Goal: Task Accomplishment & Management: Complete application form

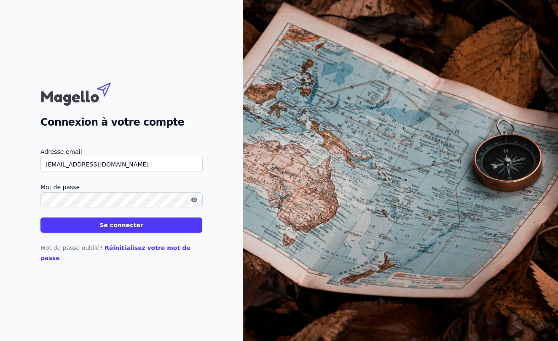
type input "[EMAIL_ADDRESS][DOMAIN_NAME]"
click at [121, 230] on button "Se connecter" at bounding box center [121, 225] width 162 height 15
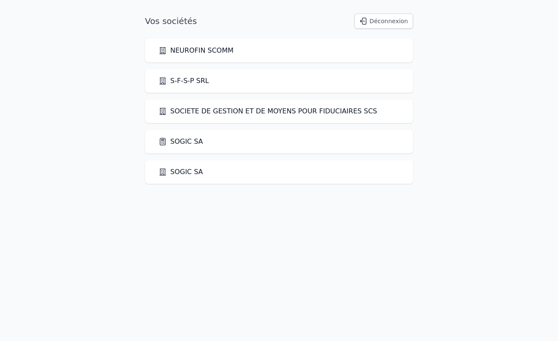
click at [185, 142] on link "SOGIC SA" at bounding box center [181, 142] width 45 height 10
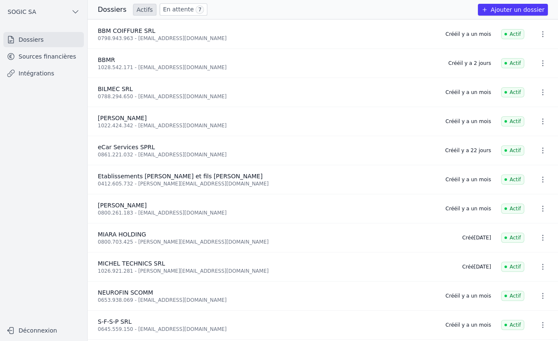
click at [28, 40] on link "Dossiers" at bounding box center [43, 39] width 81 height 15
click at [507, 10] on button "Ajouter un dossier" at bounding box center [513, 10] width 70 height 12
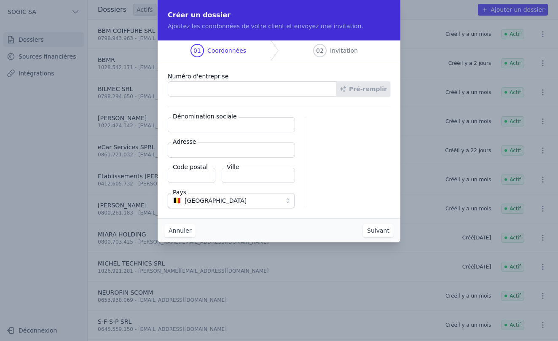
click at [202, 86] on input "Numéro d'entreprise" at bounding box center [252, 88] width 169 height 15
paste input "0676.994.474"
type input "0676.994.474"
click at [368, 93] on button "Pré-remplir" at bounding box center [364, 88] width 54 height 15
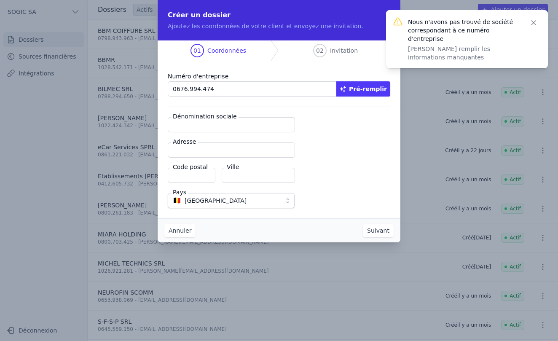
click at [204, 127] on input "Dénomination sociale" at bounding box center [231, 124] width 127 height 15
type input "SPSG"
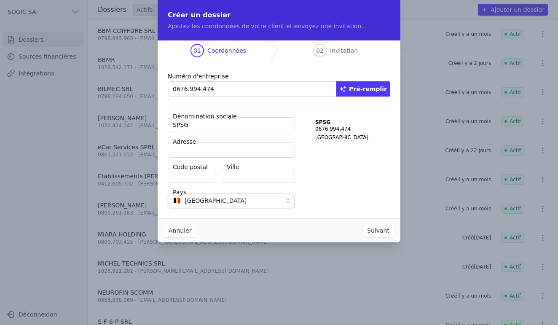
click at [198, 148] on input "Adresse" at bounding box center [231, 150] width 127 height 15
paste input "Rue Pré des Lis 23"
type input "Rue Pré des Lis 23"
click at [183, 178] on input "Code postal" at bounding box center [192, 175] width 48 height 15
type input "4910"
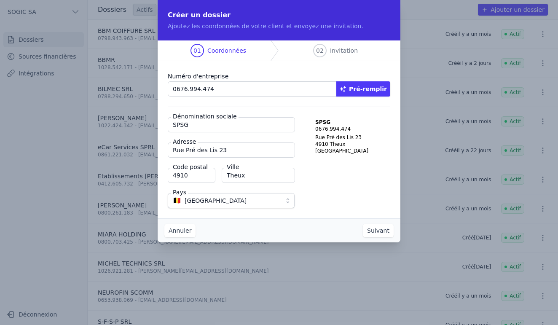
type input "Theux"
click at [377, 229] on button "Suivant" at bounding box center [378, 230] width 31 height 13
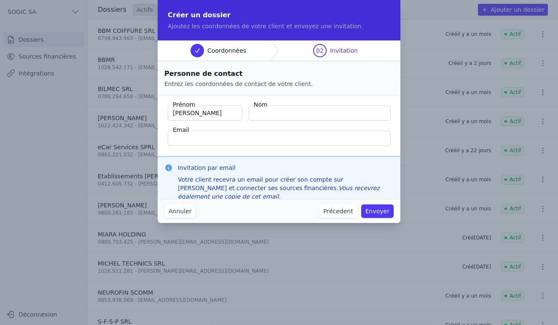
type input "Philippe"
type input "SCHMETS"
type input "[EMAIL_ADDRESS][DOMAIN_NAME]"
click at [379, 212] on button "Envoyer" at bounding box center [377, 211] width 32 height 13
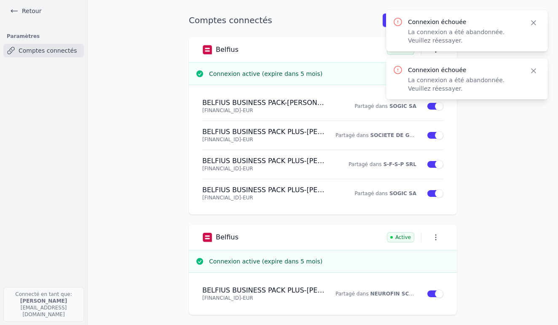
click at [537, 22] on icon "button" at bounding box center [534, 23] width 8 height 8
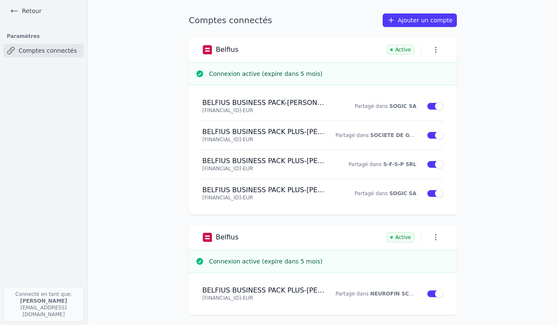
click at [16, 12] on icon at bounding box center [14, 11] width 8 height 8
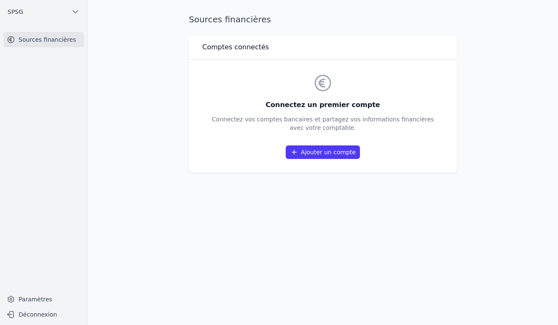
click at [19, 12] on span "SPSG" at bounding box center [16, 12] width 16 height 8
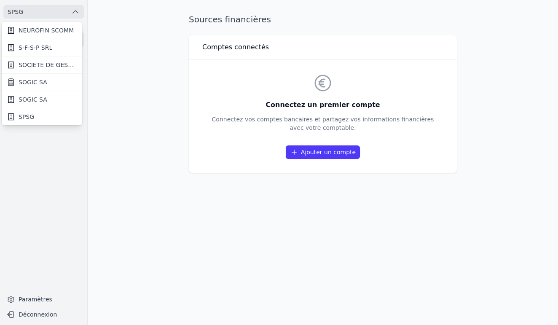
click at [35, 81] on span "SOGIC SA" at bounding box center [33, 82] width 29 height 8
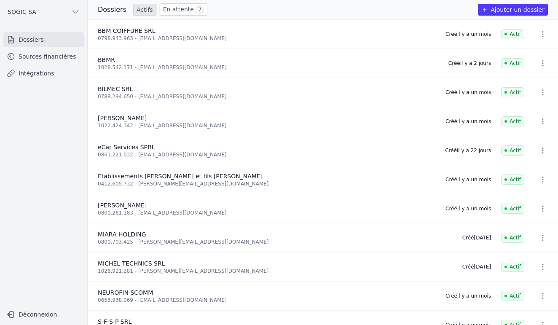
click at [505, 11] on button "Ajouter un dossier" at bounding box center [513, 10] width 70 height 12
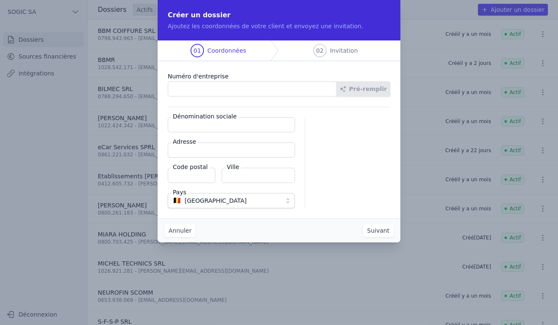
click at [222, 92] on input "Numéro d'entreprise" at bounding box center [252, 88] width 169 height 15
click at [206, 89] on input "Numéro d'entreprise" at bounding box center [252, 88] width 169 height 15
paste input "0429.568.656"
type input "0429.568.656"
click at [371, 87] on button "Pré-remplir" at bounding box center [364, 88] width 54 height 15
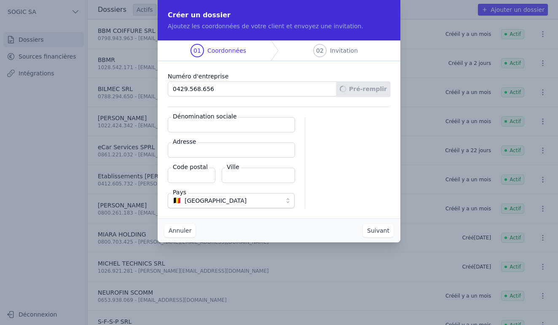
type input "SComm BIZ'ART CONCEPT"
type input "Avenue Reine Astrid 81/2"
type input "4900"
type input "Spa"
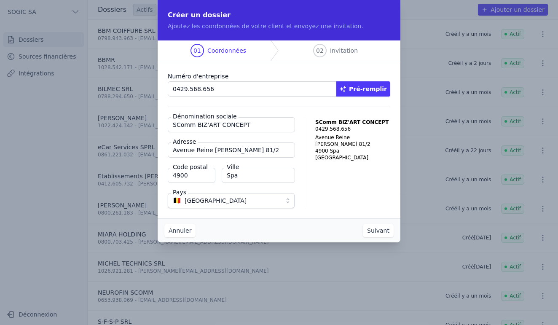
drag, startPoint x: 197, startPoint y: 125, endPoint x: 116, endPoint y: 126, distance: 81.4
click at [116, 126] on div "Créer un dossier Ajoutez les coordonnées de votre client et envoyez une invitat…" at bounding box center [279, 162] width 558 height 325
type input "BIZ'ART CONCEPT"
click at [381, 233] on button "Suivant" at bounding box center [378, 230] width 31 height 13
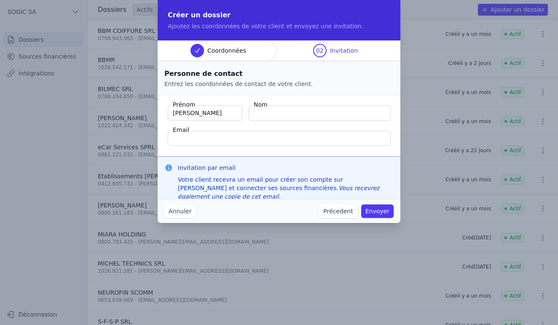
type input "Philippe"
type input "SCHMETS"
type input "[EMAIL_ADDRESS][DOMAIN_NAME]"
click at [383, 213] on button "Envoyer" at bounding box center [377, 211] width 32 height 13
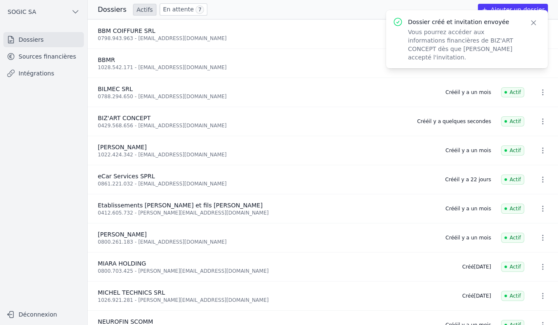
click at [536, 23] on icon "button" at bounding box center [534, 23] width 8 height 8
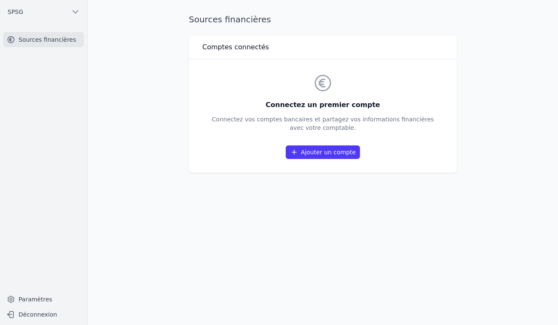
click at [316, 153] on link "Ajouter un compte" at bounding box center [323, 152] width 74 height 13
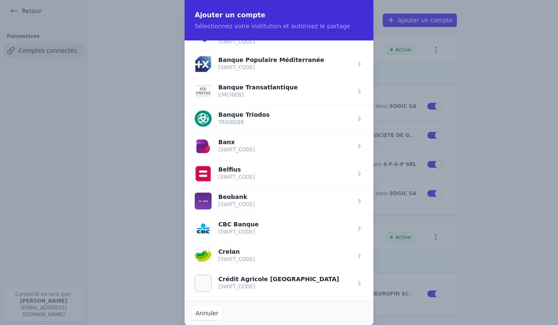
scroll to position [241, 0]
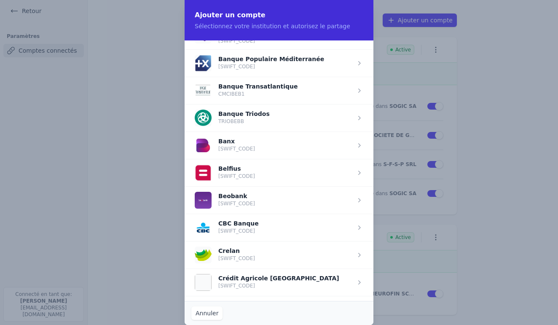
click at [237, 171] on span "button" at bounding box center [279, 172] width 189 height 27
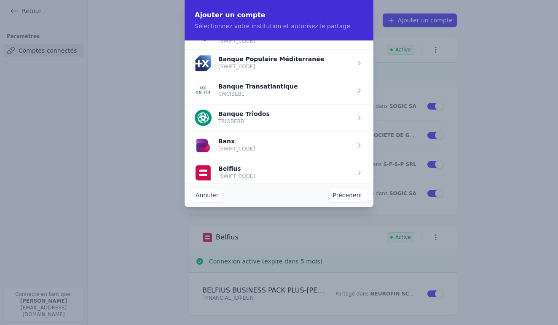
scroll to position [0, 0]
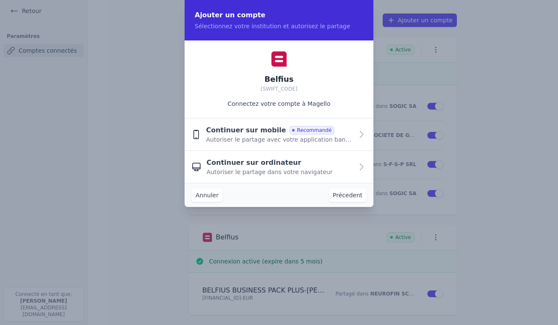
click at [258, 136] on span "Autoriser le partage avec votre application bancaire" at bounding box center [279, 139] width 147 height 8
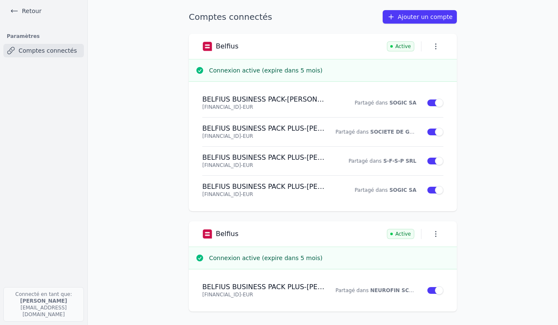
click at [408, 19] on link "Ajouter un compte" at bounding box center [420, 16] width 74 height 13
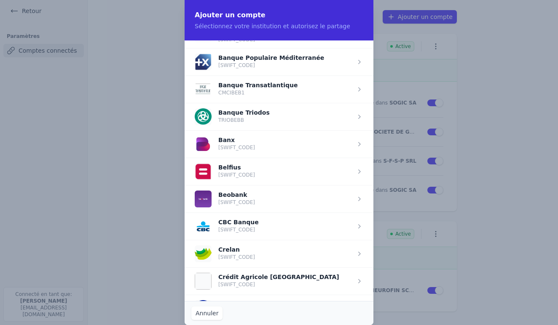
scroll to position [240, 0]
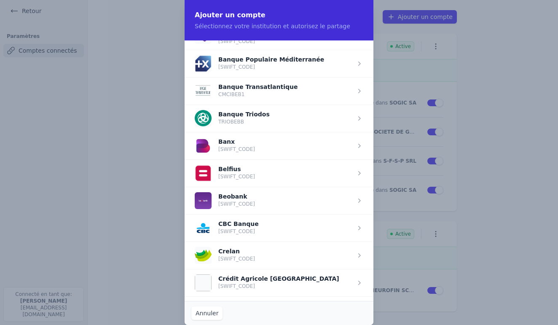
click at [228, 170] on span "button" at bounding box center [279, 172] width 189 height 27
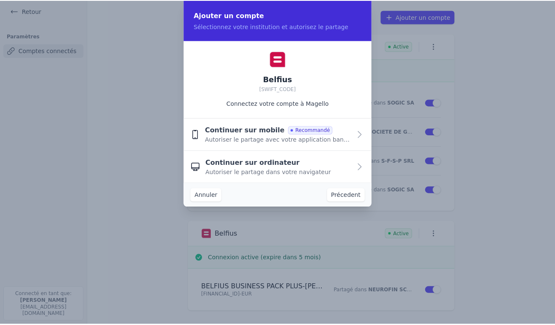
scroll to position [0, 0]
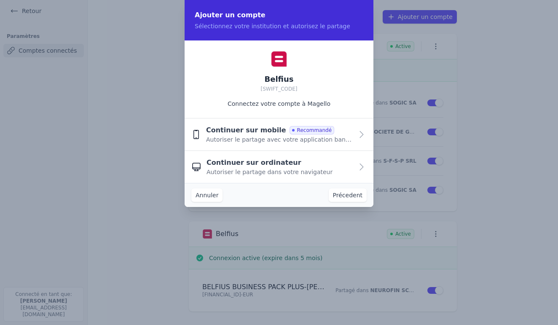
click at [269, 171] on span "Autoriser le partage dans votre navigateur" at bounding box center [270, 172] width 126 height 8
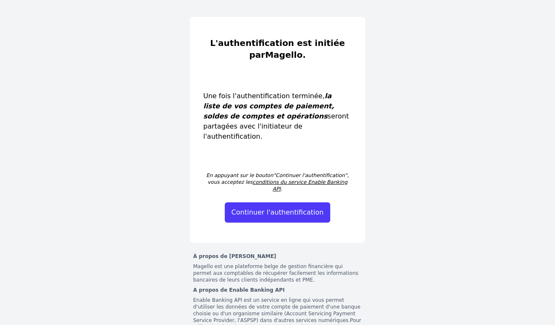
click at [264, 202] on button "Continuer l'authentification" at bounding box center [278, 212] width 106 height 20
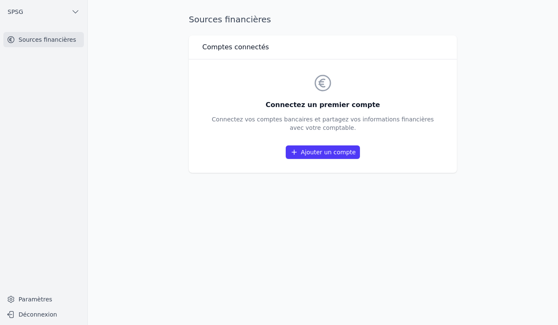
click at [318, 149] on link "Ajouter un compte" at bounding box center [323, 152] width 74 height 13
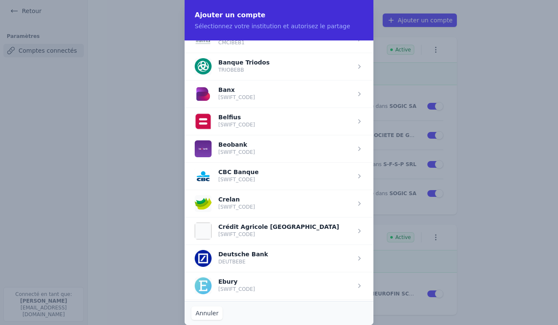
scroll to position [290, 0]
click at [248, 119] on span "button" at bounding box center [279, 121] width 189 height 27
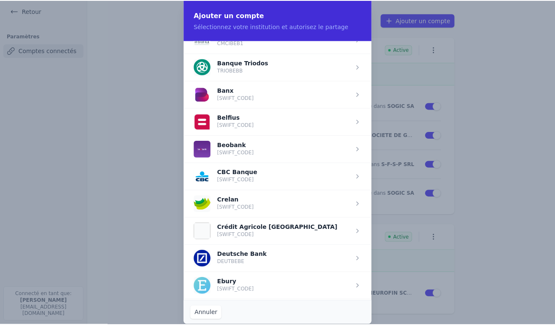
scroll to position [0, 0]
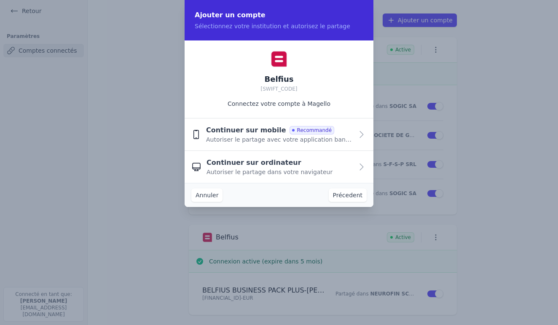
click at [248, 169] on span "Autoriser le partage dans votre navigateur" at bounding box center [270, 172] width 126 height 8
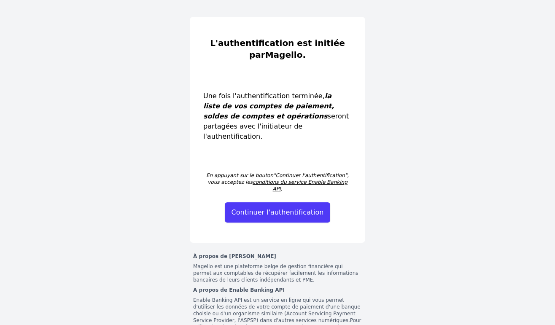
click at [264, 202] on button "Continuer l'authentification" at bounding box center [278, 212] width 106 height 20
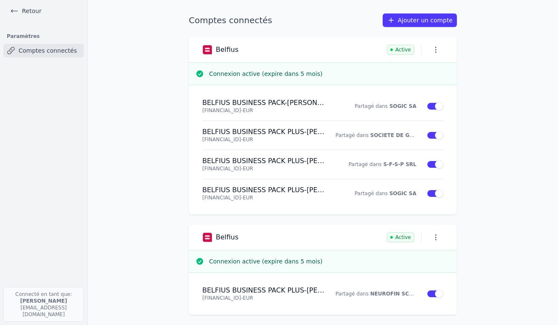
click at [415, 18] on link "Ajouter un compte" at bounding box center [420, 19] width 74 height 13
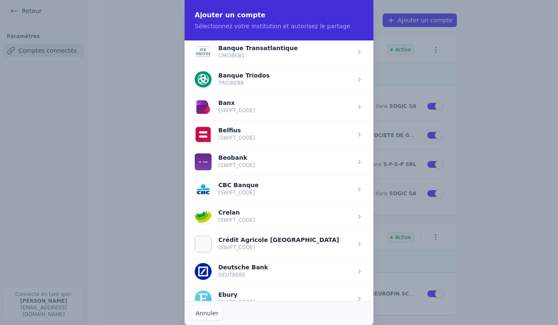
scroll to position [282, 0]
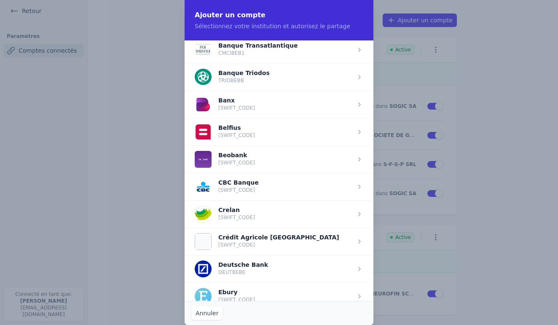
click at [236, 127] on span "button" at bounding box center [279, 131] width 189 height 27
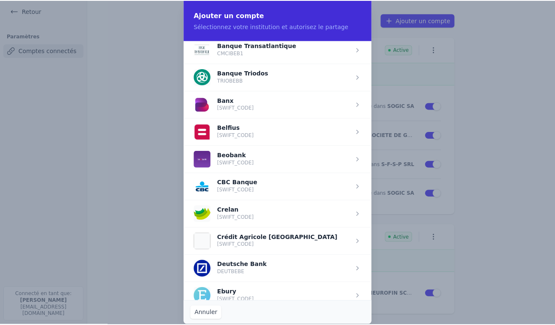
scroll to position [0, 0]
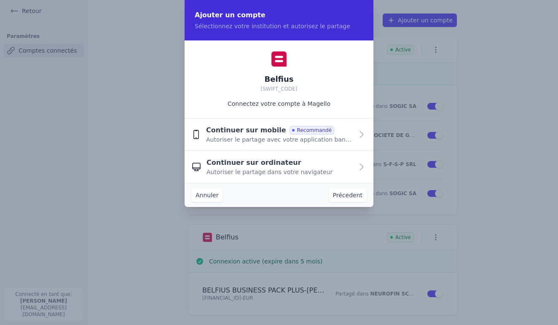
click at [259, 167] on span "Continuer sur ordinateur" at bounding box center [254, 163] width 95 height 10
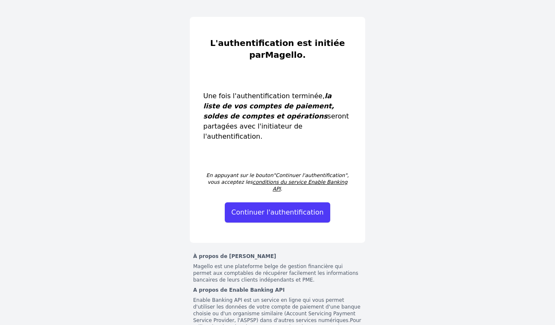
click at [288, 202] on button "Continuer l'authentification" at bounding box center [278, 212] width 106 height 20
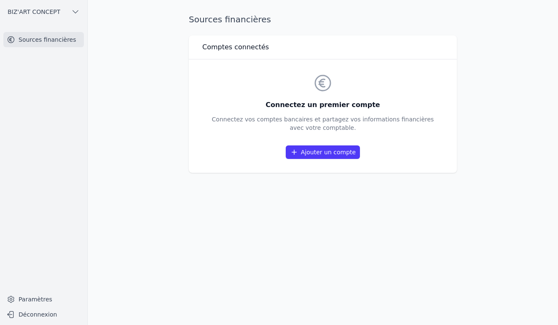
click at [336, 150] on link "Ajouter un compte" at bounding box center [323, 152] width 74 height 13
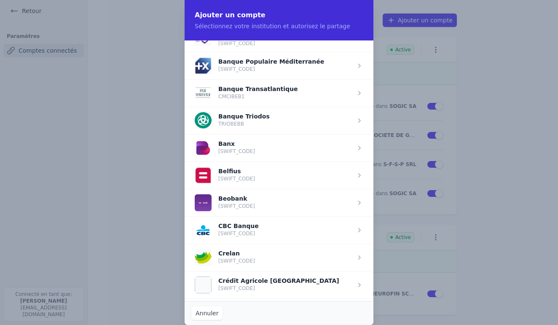
scroll to position [276, 0]
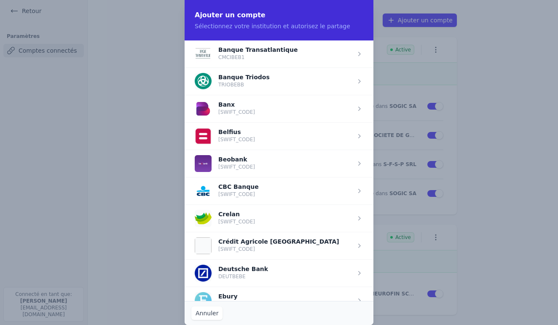
click at [232, 135] on span "button" at bounding box center [279, 135] width 189 height 27
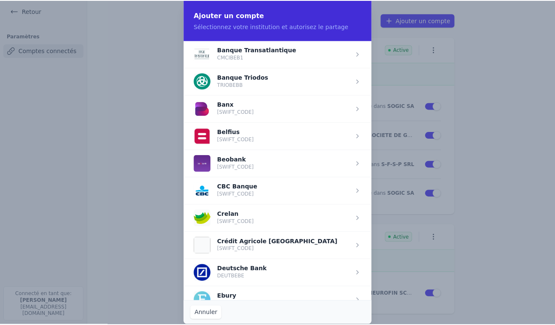
scroll to position [0, 0]
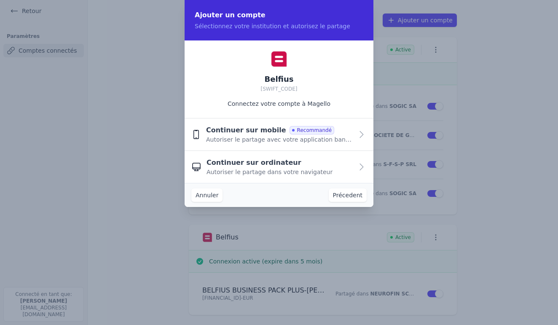
click at [266, 170] on span "Autoriser le partage dans votre navigateur" at bounding box center [270, 172] width 126 height 8
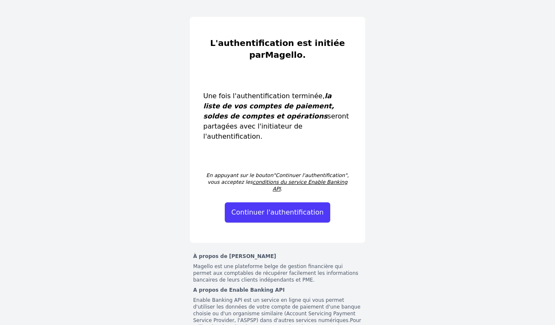
click at [296, 202] on button "Continuer l'authentification" at bounding box center [278, 212] width 106 height 20
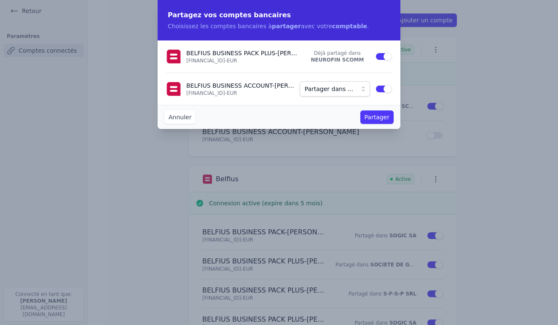
click at [364, 91] on button "Partager dans ..." at bounding box center [335, 88] width 70 height 15
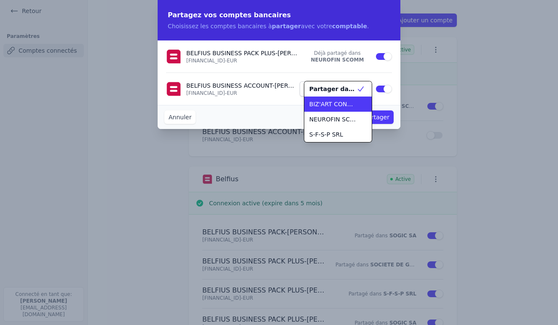
click at [345, 105] on span "BIZ'ART CONCEPT" at bounding box center [333, 104] width 47 height 8
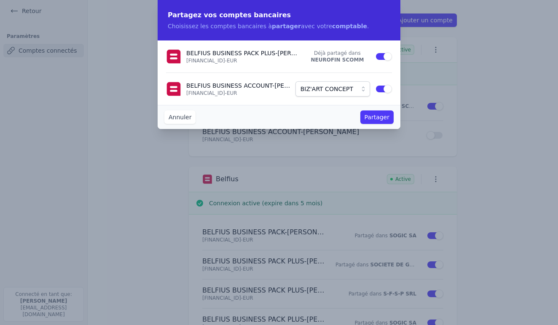
click at [384, 118] on button "Partager" at bounding box center [377, 116] width 33 height 13
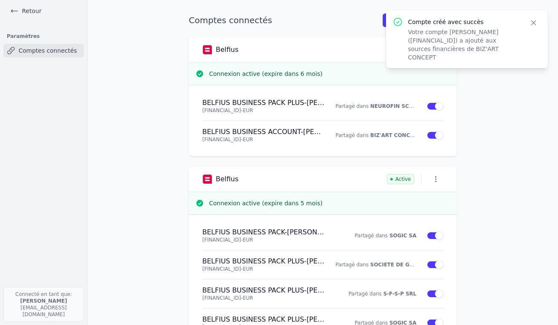
click at [29, 12] on link "Retour" at bounding box center [26, 11] width 38 height 12
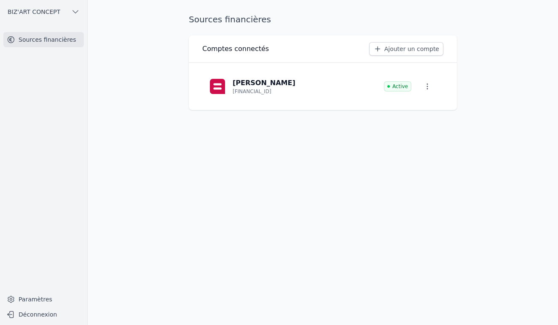
click at [75, 14] on icon "button" at bounding box center [75, 12] width 8 height 8
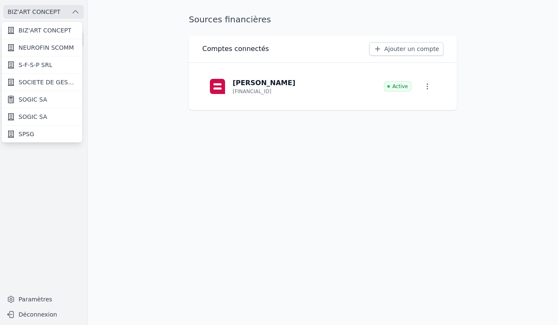
click at [40, 98] on span "SOGIC SA" at bounding box center [33, 99] width 29 height 8
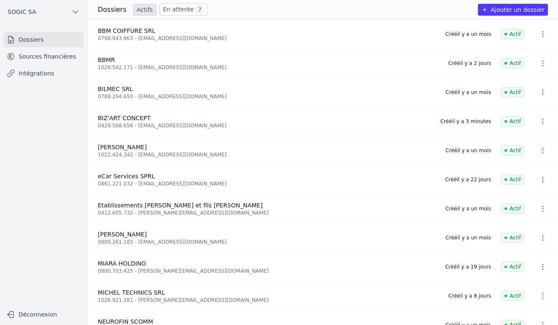
click at [52, 55] on link "Sources financières" at bounding box center [43, 56] width 81 height 15
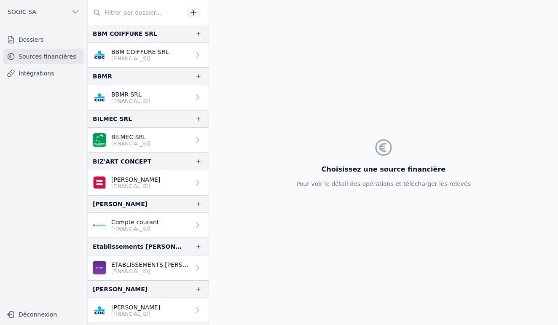
click at [33, 76] on link "Intégrations" at bounding box center [43, 73] width 81 height 15
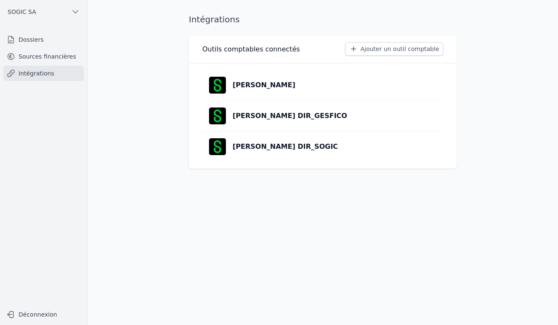
click at [274, 149] on p "[PERSON_NAME] DIR_SOGIC" at bounding box center [285, 147] width 105 height 10
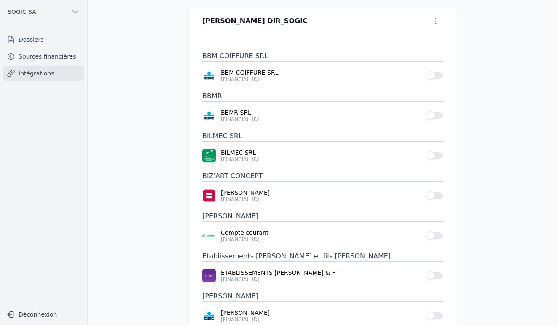
scroll to position [31, 0]
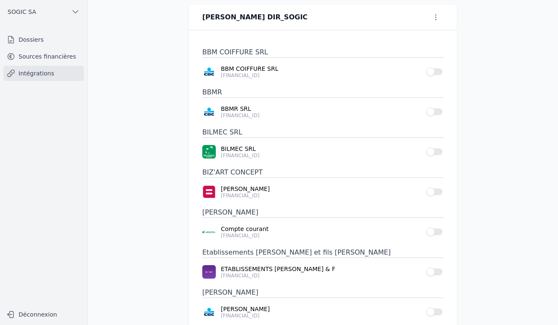
click at [435, 193] on button "Use setting" at bounding box center [435, 192] width 17 height 8
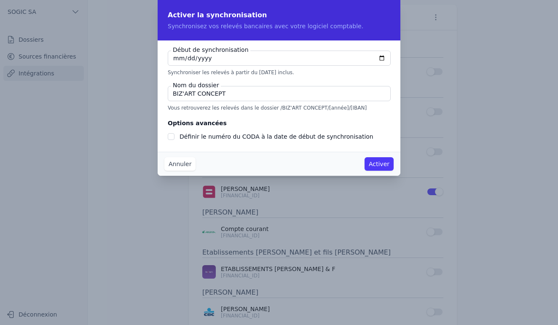
type input "[DATE]"
checkbox input "false"
type input "[DATE]"
click at [379, 164] on button "Activer" at bounding box center [379, 163] width 29 height 13
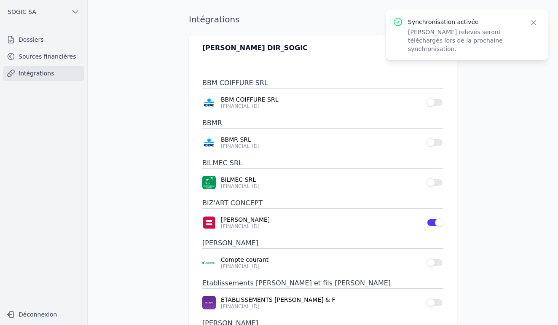
scroll to position [0, 0]
click at [51, 54] on link "Sources financières" at bounding box center [43, 56] width 81 height 15
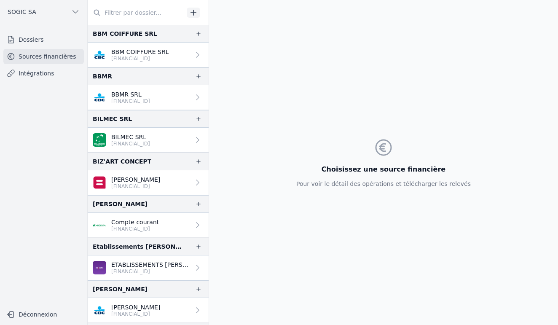
click at [26, 74] on link "Intégrations" at bounding box center [43, 73] width 81 height 15
